Goal: Information Seeking & Learning: Learn about a topic

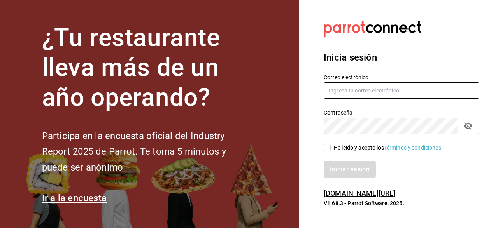
click at [375, 88] on input "text" at bounding box center [402, 91] width 156 height 16
type input "[EMAIL_ADDRESS][DOMAIN_NAME]"
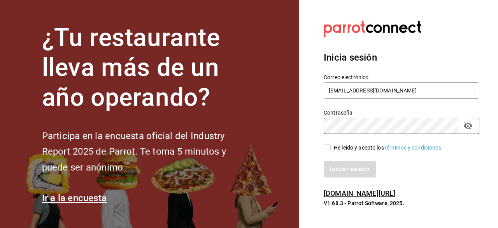
click at [329, 149] on input "He leído y acepto los Términos y condiciones." at bounding box center [327, 147] width 7 height 7
checkbox input "true"
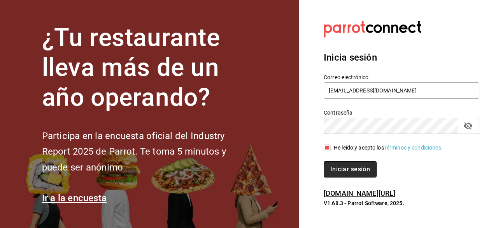
click at [337, 166] on button "Iniciar sesión" at bounding box center [350, 170] width 53 height 16
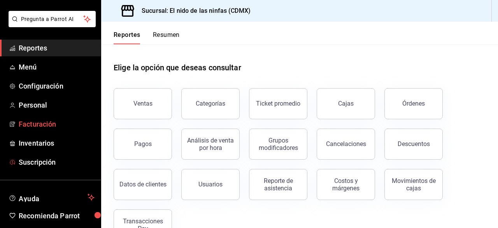
scroll to position [36, 0]
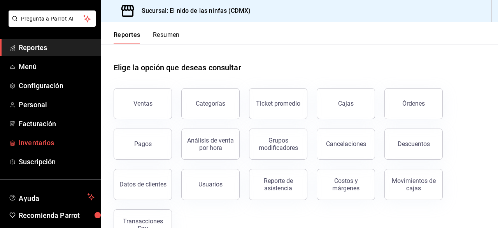
click at [59, 142] on span "Inventarios" at bounding box center [57, 143] width 76 height 11
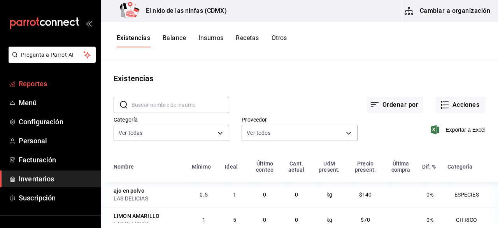
click at [35, 80] on span "Reportes" at bounding box center [57, 84] width 76 height 11
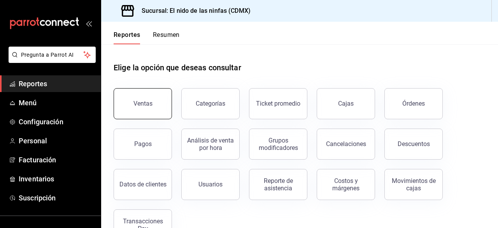
click at [133, 101] on button "Ventas" at bounding box center [143, 103] width 58 height 31
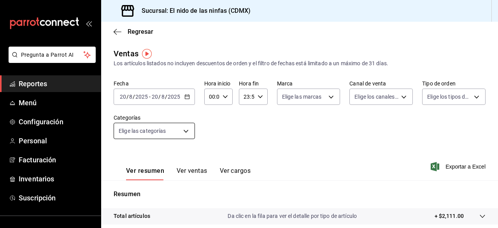
click at [184, 128] on body "Pregunta a Parrot AI Reportes Menú Configuración Personal Facturación Inventari…" at bounding box center [249, 114] width 498 height 228
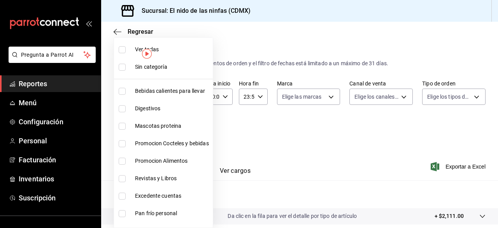
click at [263, 128] on div at bounding box center [249, 114] width 498 height 228
click at [185, 133] on body "Pregunta a Parrot AI Reportes Menú Configuración Personal Facturación Inventari…" at bounding box center [249, 114] width 498 height 228
click at [119, 49] on input "checkbox" at bounding box center [122, 49] width 7 height 7
checkbox input "true"
type input "5c205893-a101-45fe-a5e9-0d3a7003fba1,4b68dad8-5fea-4f89-9963-c0d84c3836ef,d07fc…"
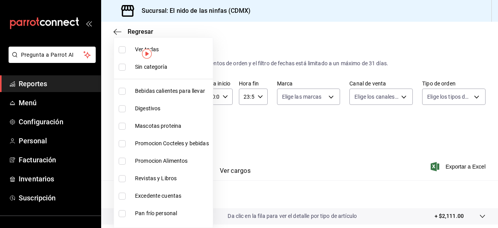
checkbox input "true"
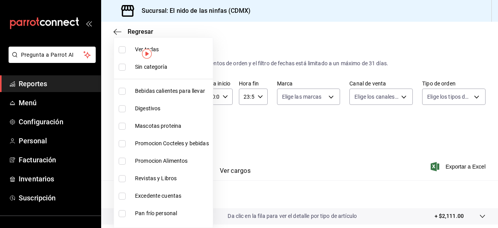
checkbox input "true"
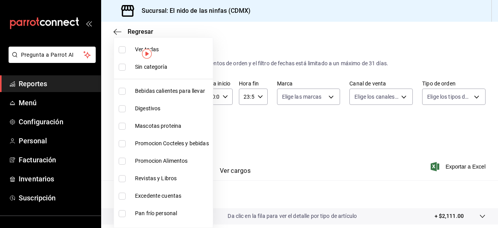
checkbox input "true"
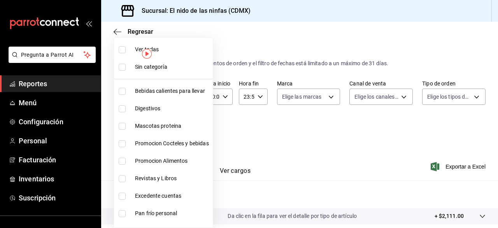
checkbox input "true"
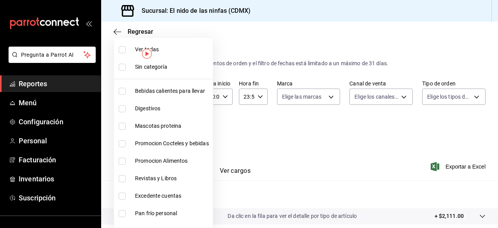
checkbox input "true"
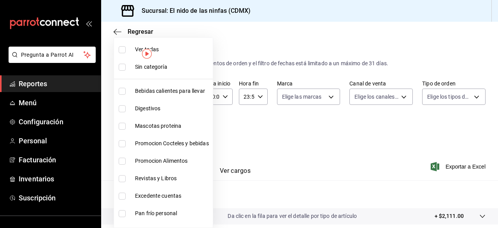
checkbox input "true"
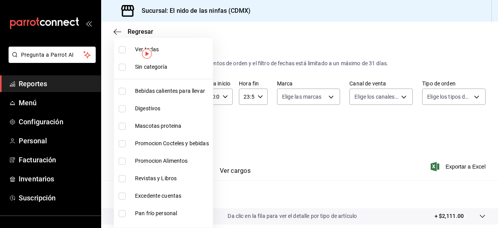
checkbox input "true"
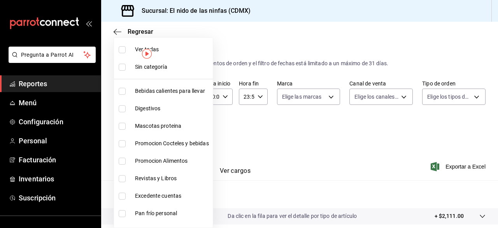
checkbox input "true"
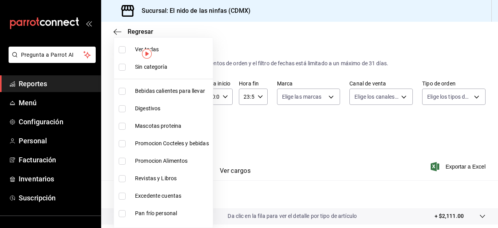
checkbox input "true"
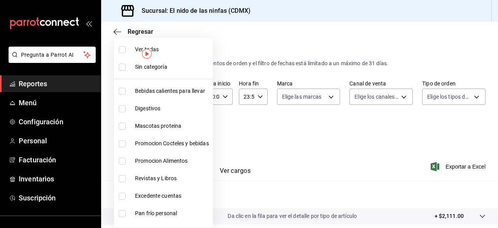
checkbox input "true"
click at [273, 140] on div at bounding box center [249, 114] width 498 height 228
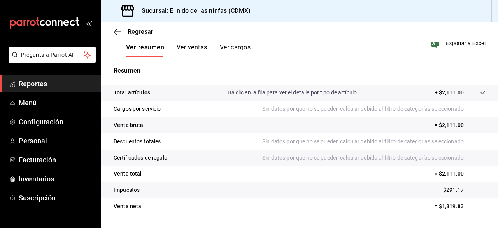
scroll to position [124, 0]
click at [193, 47] on button "Ver ventas" at bounding box center [192, 49] width 31 height 13
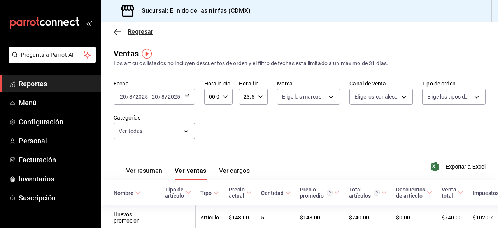
click at [116, 30] on icon "button" at bounding box center [118, 31] width 8 height 7
